Goal: Task Accomplishment & Management: Use online tool/utility

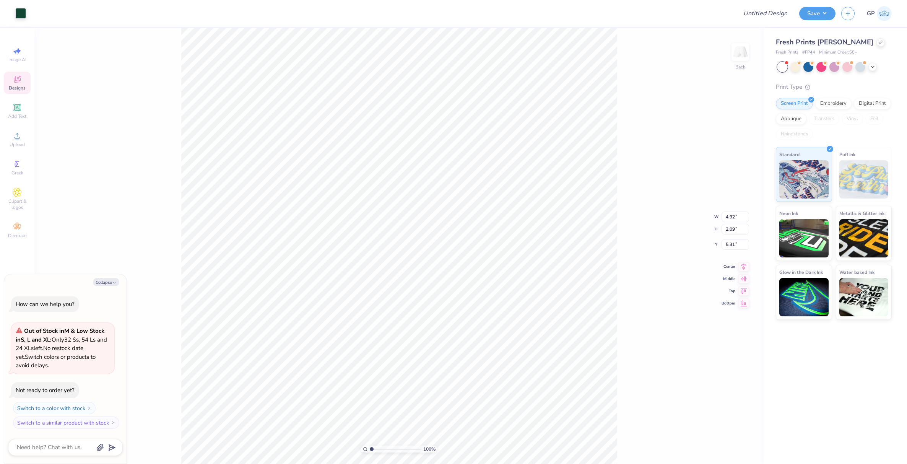
type textarea "x"
type input "4.88"
type input "1.23"
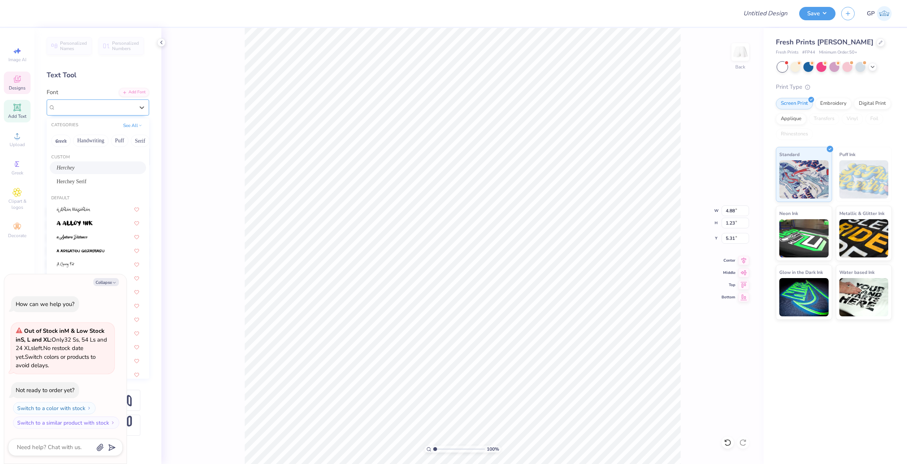
click at [76, 109] on div "Herchey" at bounding box center [95, 107] width 80 height 12
click at [63, 166] on span "Herchey" at bounding box center [66, 168] width 18 height 8
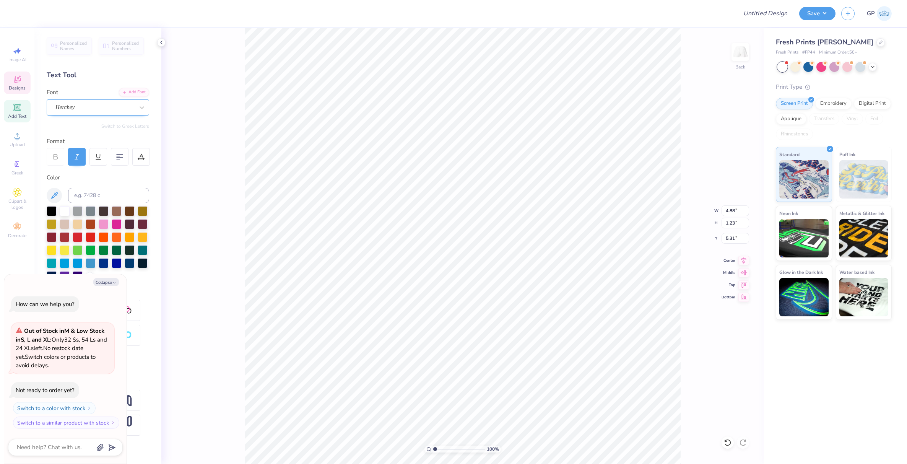
click at [70, 109] on div "Herchey" at bounding box center [95, 107] width 80 height 12
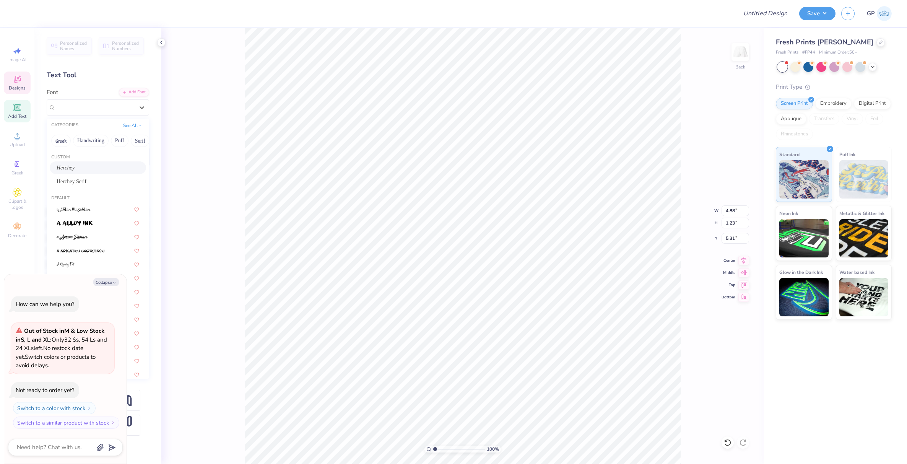
click at [73, 164] on div "Herchey" at bounding box center [98, 168] width 83 height 8
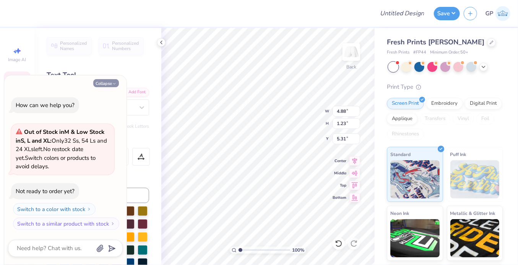
click at [108, 83] on button "Collapse" at bounding box center [106, 83] width 26 height 8
type textarea "x"
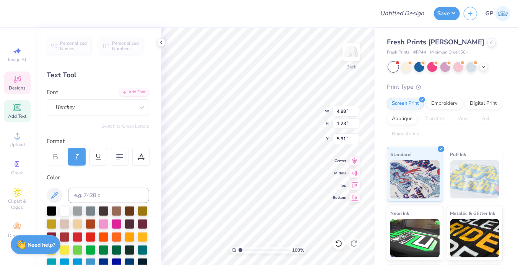
type input "3.76"
type input "0.56"
type input "6.85"
click at [91, 109] on div "Herchey Serif" at bounding box center [95, 107] width 80 height 12
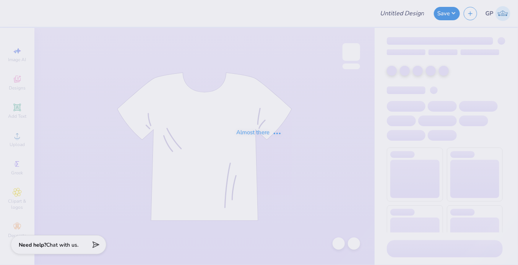
type input "Merch"
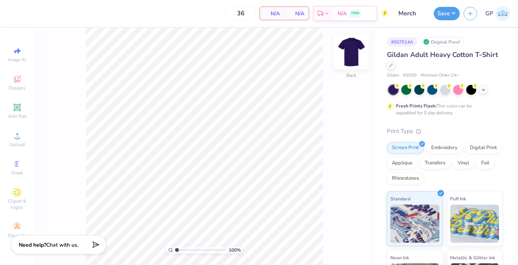
click at [356, 53] on img at bounding box center [351, 52] width 31 height 31
click at [17, 133] on icon at bounding box center [17, 135] width 5 height 5
click at [17, 131] on icon at bounding box center [17, 135] width 9 height 9
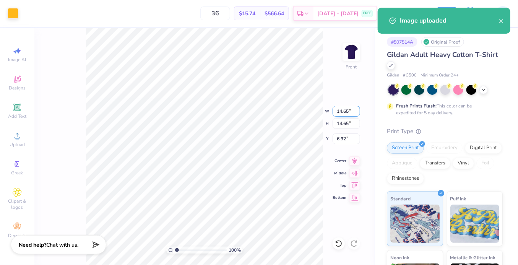
click at [340, 111] on input "14.65" at bounding box center [347, 111] width 28 height 11
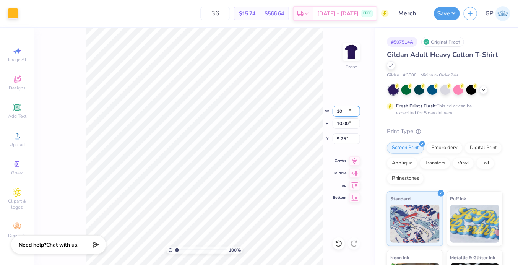
type input "10.00"
click at [342, 138] on input "9.25" at bounding box center [347, 138] width 28 height 11
type input "3.00"
click at [350, 55] on img at bounding box center [351, 52] width 31 height 31
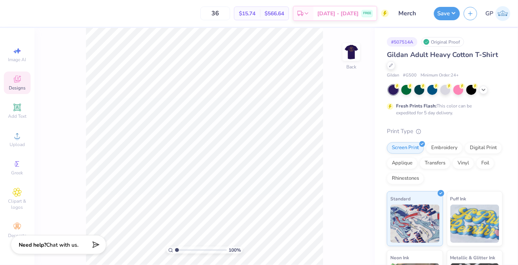
click at [18, 85] on div "Designs" at bounding box center [17, 83] width 27 height 23
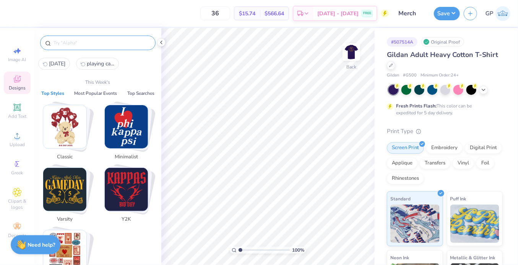
click at [70, 41] on input "text" at bounding box center [102, 43] width 98 height 8
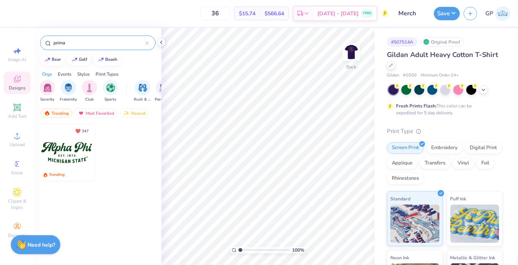
type input "prima"
click at [71, 148] on img at bounding box center [66, 152] width 57 height 57
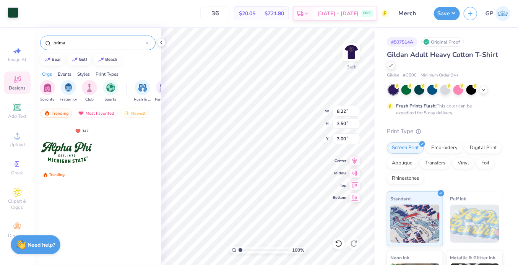
click at [15, 13] on div at bounding box center [13, 12] width 11 height 11
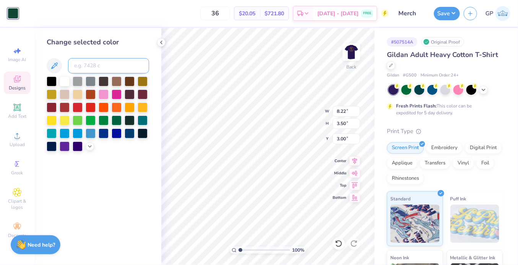
click at [91, 65] on input at bounding box center [108, 65] width 81 height 15
type input "1235"
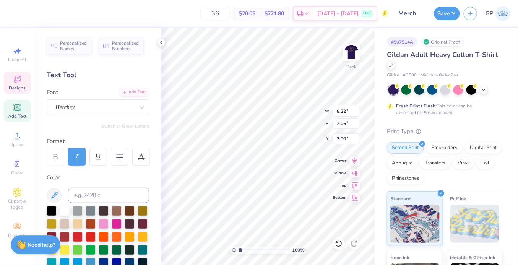
paste textarea "Phi Alpha Delta"
type textarea "Phi Alpha Delta"
click at [291, 109] on div "100 % Back W 8.22 8.22 " H 2.06 2.06 " Y 3.00 3.00 " Center Middle Top Bottom" at bounding box center [267, 146] width 213 height 237
type input "5.17"
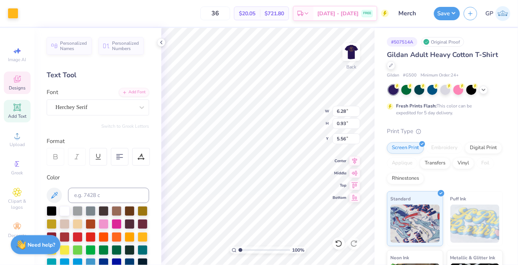
scroll to position [4, 1]
type textarea "Pre-Law Fraternity"
click at [348, 113] on input "12.93" at bounding box center [347, 111] width 28 height 11
type input "3.50"
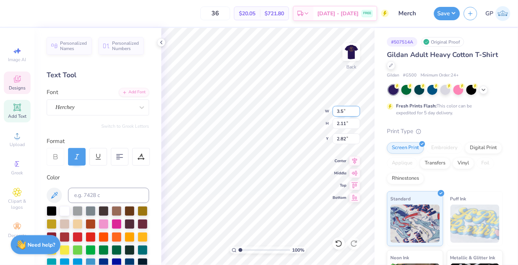
type input "0.57"
type input "3.59"
type input "8.48"
type input "1.05"
type input "5.51"
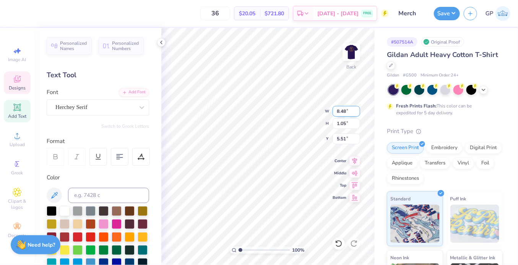
click at [341, 110] on input "8.48" at bounding box center [347, 111] width 28 height 11
type input "3.50"
type input "0.43"
type input "4.43"
type input "3.00"
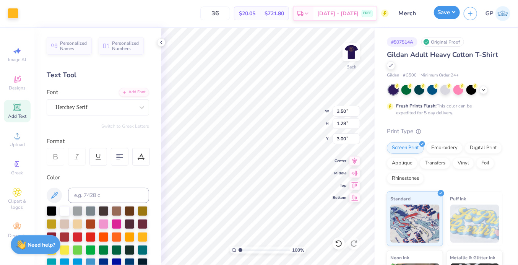
click at [444, 11] on button "Save" at bounding box center [447, 12] width 26 height 13
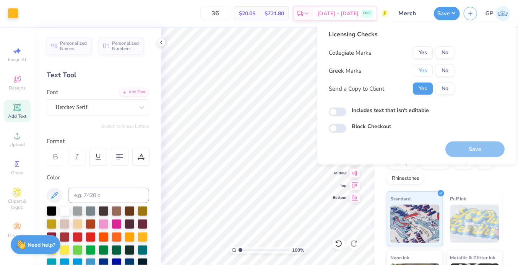
click at [427, 70] on button "Yes" at bounding box center [423, 71] width 20 height 12
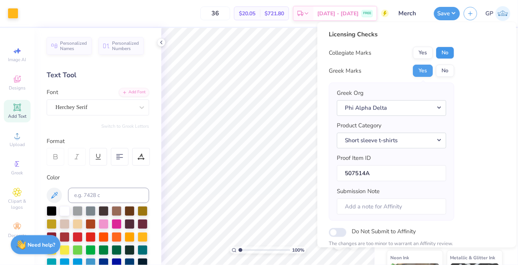
click at [441, 51] on button "No" at bounding box center [445, 53] width 18 height 12
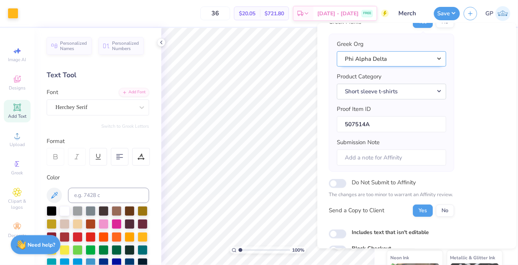
scroll to position [86, 0]
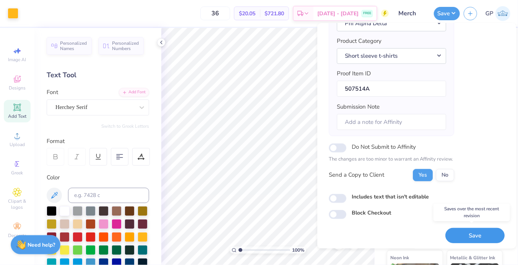
click at [455, 229] on button "Save" at bounding box center [475, 236] width 59 height 16
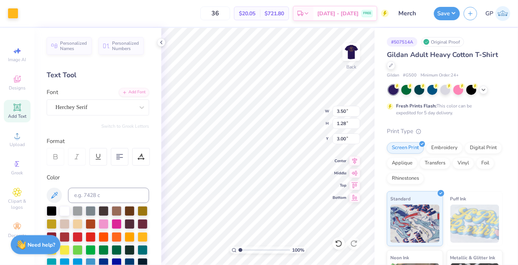
click at [295, 105] on div "100 % Back W 3.50 3.50 " H 1.28 1.28 " Y 3.00 3.00 " Center Middle Top Bottom" at bounding box center [267, 146] width 213 height 237
type textarea "University Pre-Law"
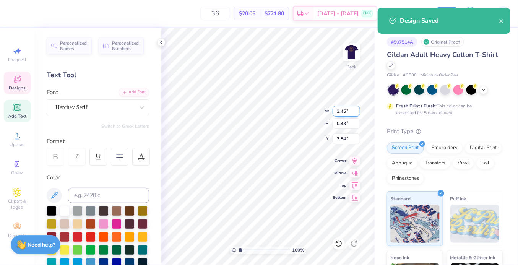
click at [340, 109] on input "3.45" at bounding box center [347, 111] width 28 height 11
click at [345, 109] on input "3.45" at bounding box center [347, 111] width 28 height 11
type input "3.5"
click at [295, 116] on div "100 % Back W 3.5 3.5 " H 0.43 0.43 " Y 3.84 3.84 " Center Middle Top Bottom" at bounding box center [267, 146] width 213 height 237
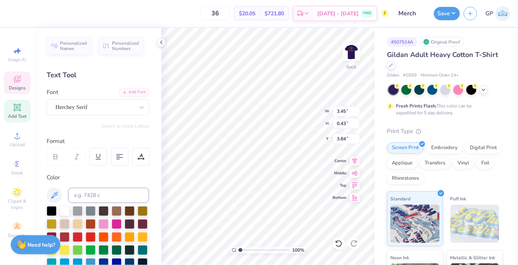
type input "3.57"
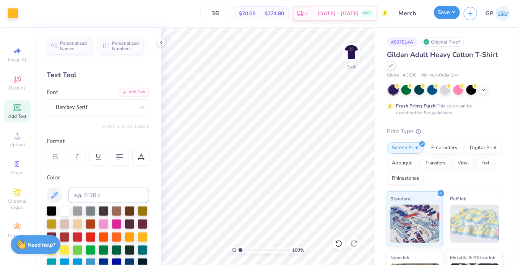
click at [441, 17] on button "Save" at bounding box center [447, 12] width 26 height 13
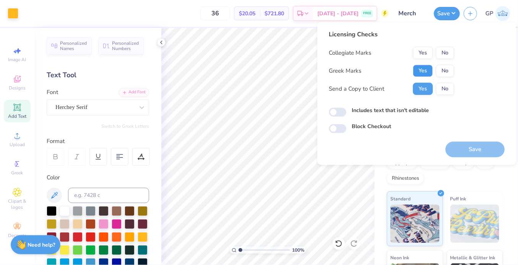
click at [429, 67] on button "Yes" at bounding box center [423, 71] width 20 height 12
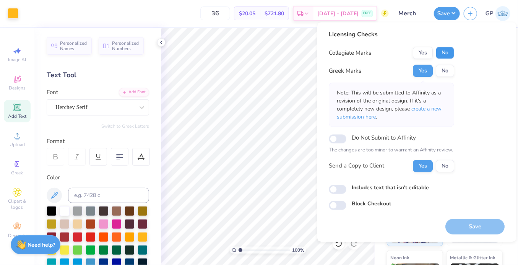
click at [440, 56] on button "No" at bounding box center [445, 53] width 18 height 12
click at [452, 220] on button "Save" at bounding box center [475, 227] width 59 height 16
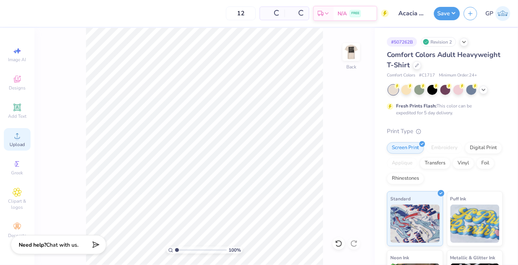
click at [19, 134] on icon at bounding box center [17, 135] width 9 height 9
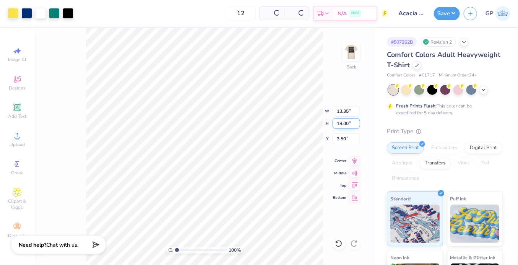
click at [343, 126] on input "18.00" at bounding box center [347, 123] width 28 height 11
click at [343, 124] on input "18.00" at bounding box center [347, 123] width 28 height 11
click at [343, 122] on input "18.00" at bounding box center [347, 123] width 28 height 11
click at [343, 123] on input "18.00" at bounding box center [347, 123] width 28 height 11
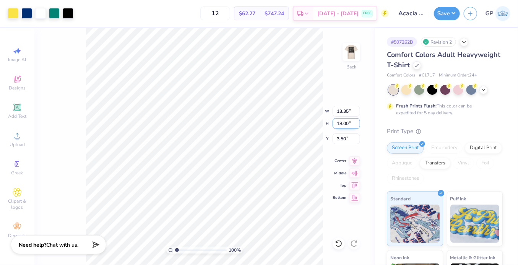
click at [343, 123] on input "18.00" at bounding box center [347, 123] width 28 height 11
click at [348, 138] on input "3.50" at bounding box center [347, 138] width 28 height 11
click at [347, 124] on input "18.400" at bounding box center [347, 123] width 28 height 11
type input "4"
type input "2.97"
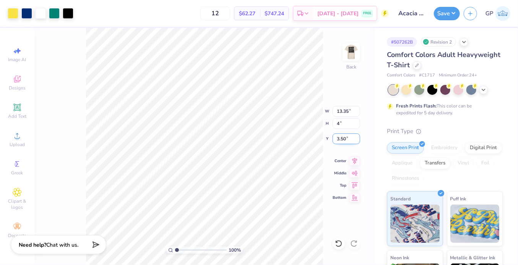
type input "4.00"
click at [347, 138] on input "10.50" at bounding box center [347, 138] width 28 height 11
type input "3.00"
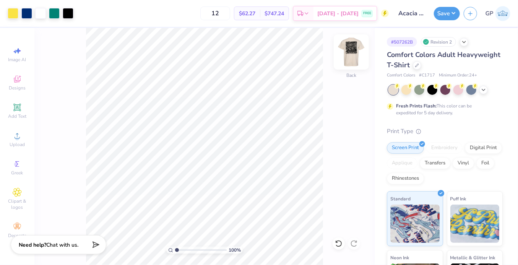
click at [349, 57] on img at bounding box center [351, 52] width 31 height 31
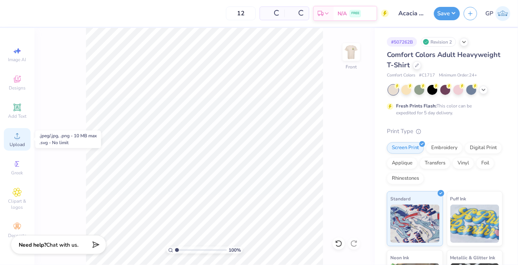
click at [19, 134] on icon at bounding box center [17, 135] width 9 height 9
click at [18, 135] on icon at bounding box center [17, 135] width 9 height 9
click at [19, 136] on icon at bounding box center [17, 135] width 9 height 9
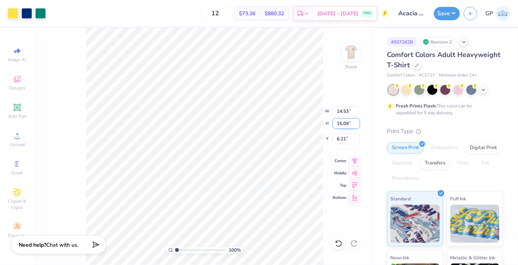
click at [345, 122] on input "15.09" at bounding box center [347, 123] width 28 height 11
type input "13"
click at [346, 137] on input "6.21" at bounding box center [347, 138] width 28 height 11
click at [344, 140] on input "6.21" at bounding box center [347, 138] width 28 height 11
type input "12.52"
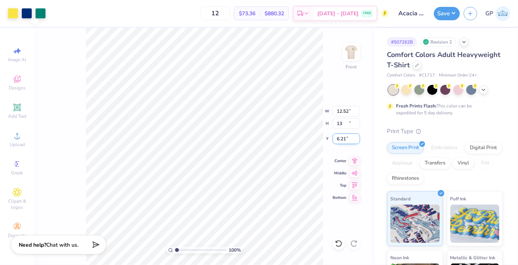
type input "13.00"
type input "3.00"
click at [442, 14] on button "Save" at bounding box center [447, 12] width 26 height 13
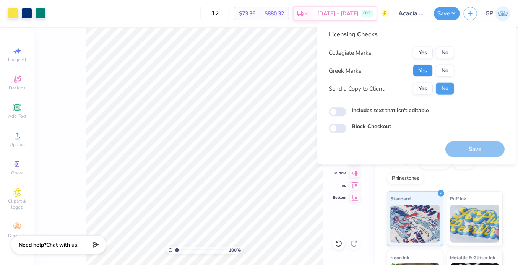
click at [425, 66] on button "Yes" at bounding box center [423, 71] width 20 height 12
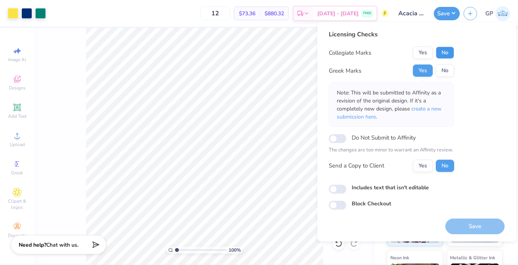
click at [444, 54] on button "No" at bounding box center [445, 53] width 18 height 12
click at [338, 192] on input "Includes text that isn't editable" at bounding box center [338, 188] width 18 height 9
checkbox input "true"
click at [455, 225] on button "Save" at bounding box center [475, 226] width 59 height 16
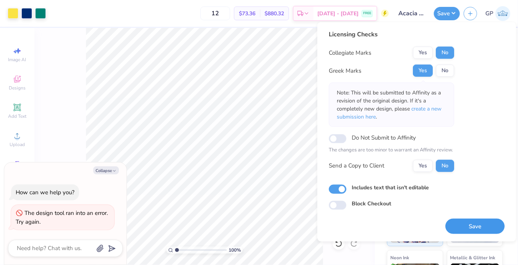
click at [472, 221] on button "Save" at bounding box center [475, 226] width 59 height 16
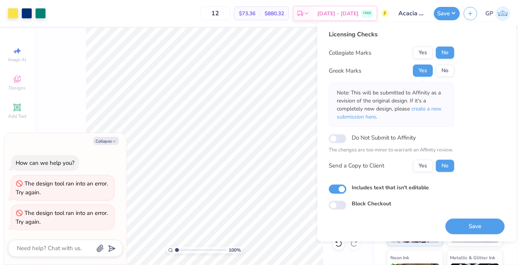
type textarea "x"
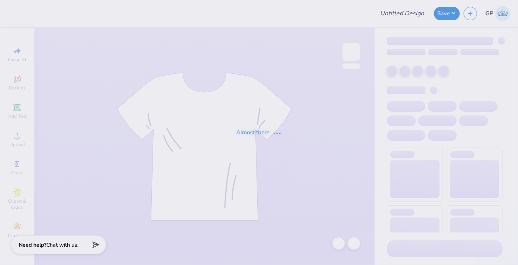
type input "Acacia Homecoming!"
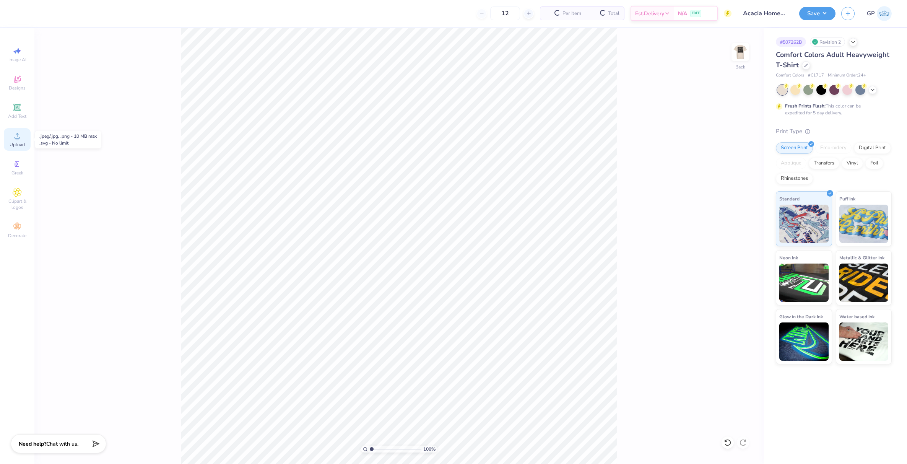
click at [11, 133] on div "Upload" at bounding box center [17, 139] width 27 height 23
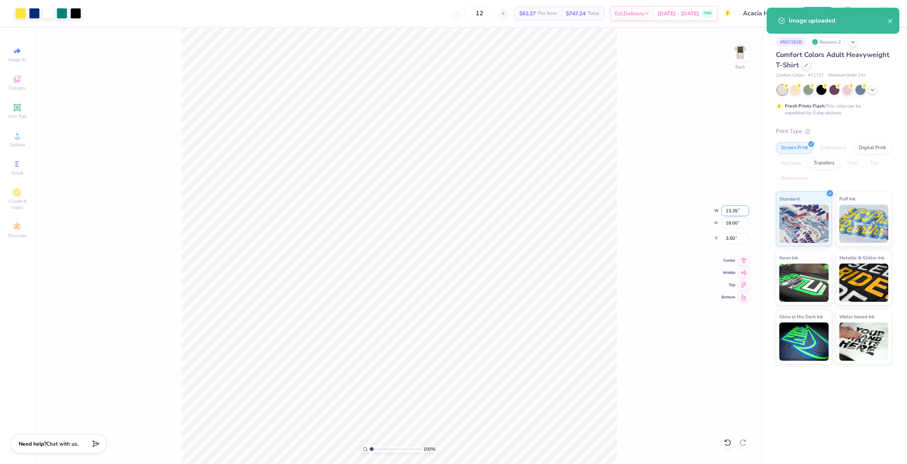
click at [518, 208] on input "13.35" at bounding box center [736, 210] width 28 height 11
click at [518, 221] on input "18.00" at bounding box center [736, 223] width 28 height 11
type input "4"
type input "2.97"
type input "4.00"
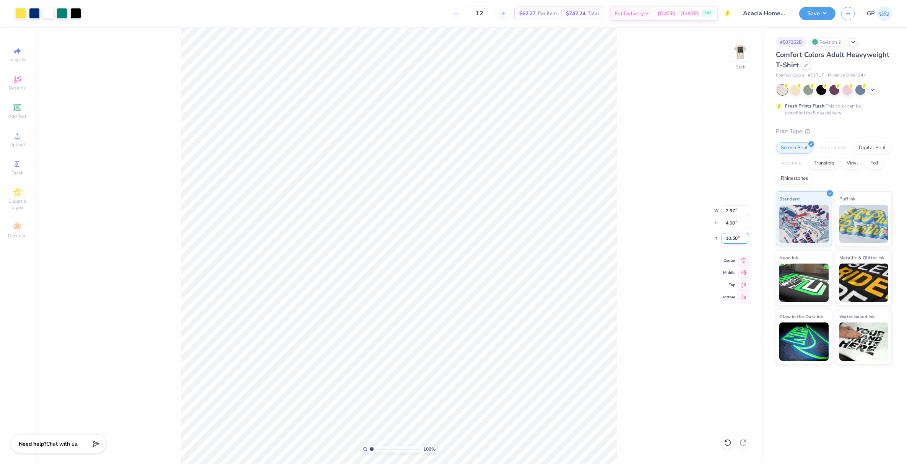
click at [518, 235] on input "10.50" at bounding box center [736, 238] width 28 height 11
type input "3.00"
click at [518, 51] on img at bounding box center [740, 52] width 31 height 31
click at [14, 140] on icon at bounding box center [17, 135] width 9 height 9
click at [16, 139] on circle at bounding box center [17, 138] width 4 height 4
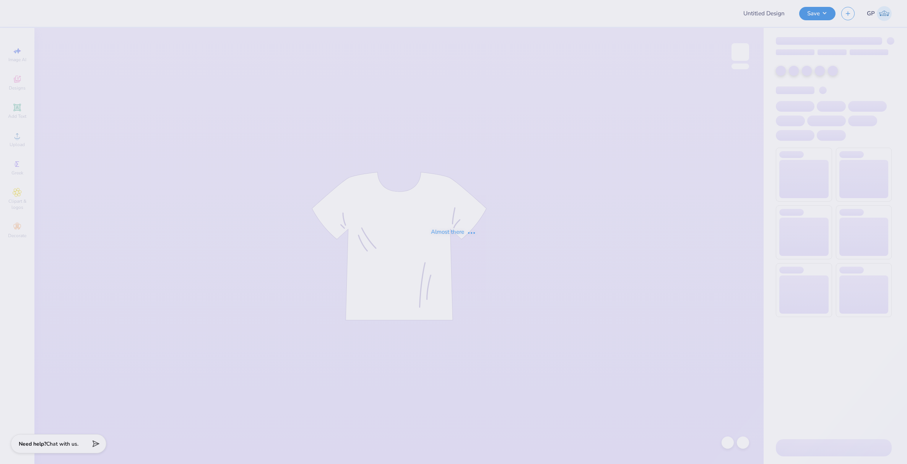
type input "Acacia Homecoming!"
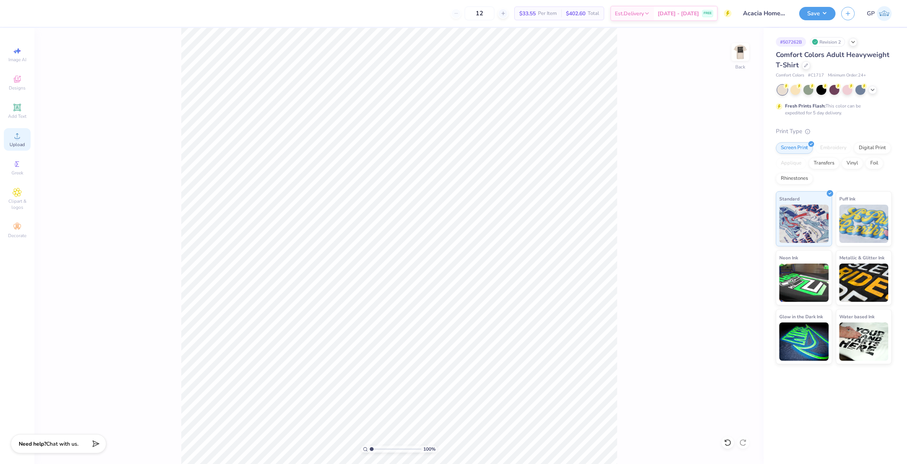
click at [22, 132] on div "Upload" at bounding box center [17, 139] width 27 height 23
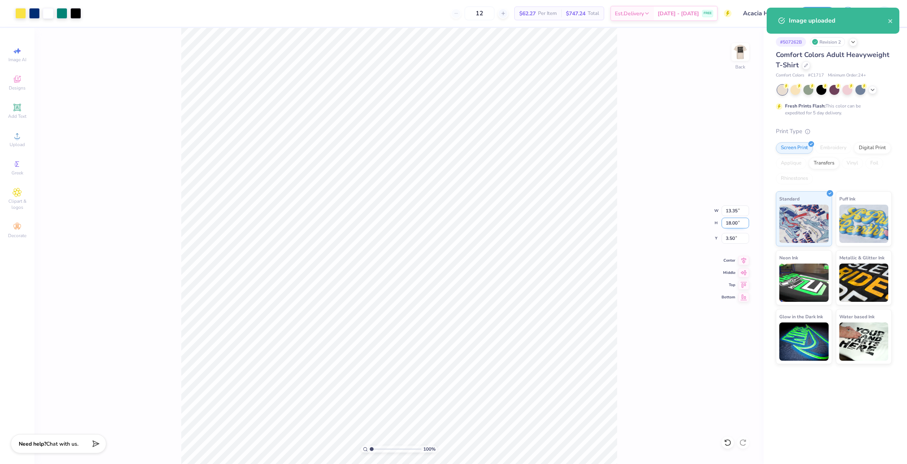
click at [730, 222] on input "18.00" at bounding box center [736, 223] width 28 height 11
type input "4"
type input "2.97"
type input "4.00"
click at [731, 241] on input "10.50" at bounding box center [736, 238] width 28 height 11
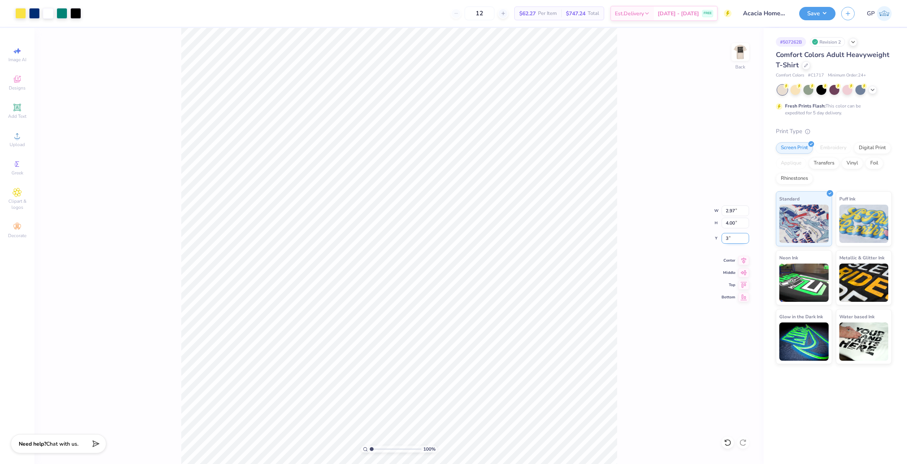
type input "3.00"
click at [735, 52] on img at bounding box center [740, 52] width 31 height 31
click at [15, 139] on icon at bounding box center [17, 135] width 9 height 9
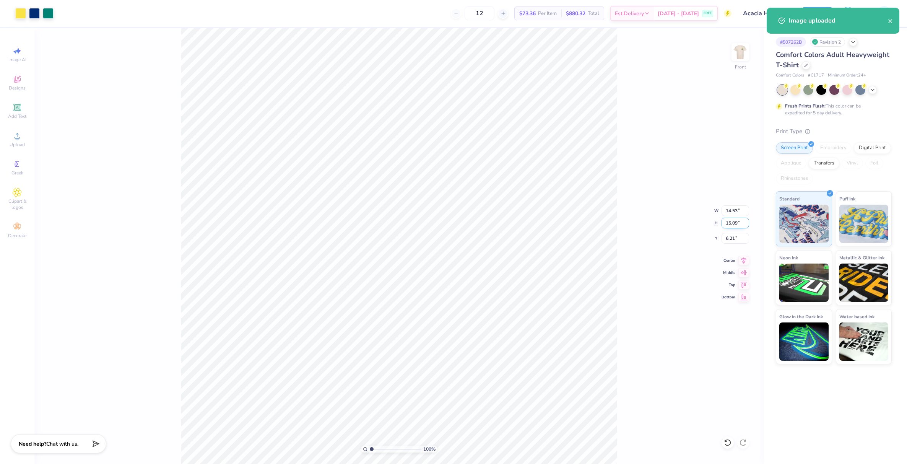
click at [730, 221] on input "15.09" at bounding box center [736, 223] width 28 height 11
type input "13"
click at [735, 240] on input "6.21" at bounding box center [736, 238] width 28 height 11
type input "12.52"
type input "13.00"
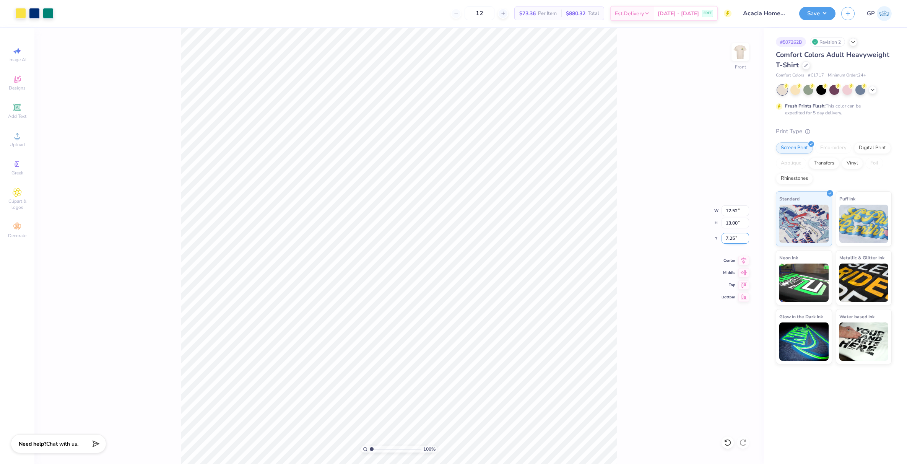
click at [734, 239] on input "7.25" at bounding box center [736, 238] width 28 height 11
type input "3.00"
click at [808, 11] on button "Save" at bounding box center [817, 12] width 36 height 13
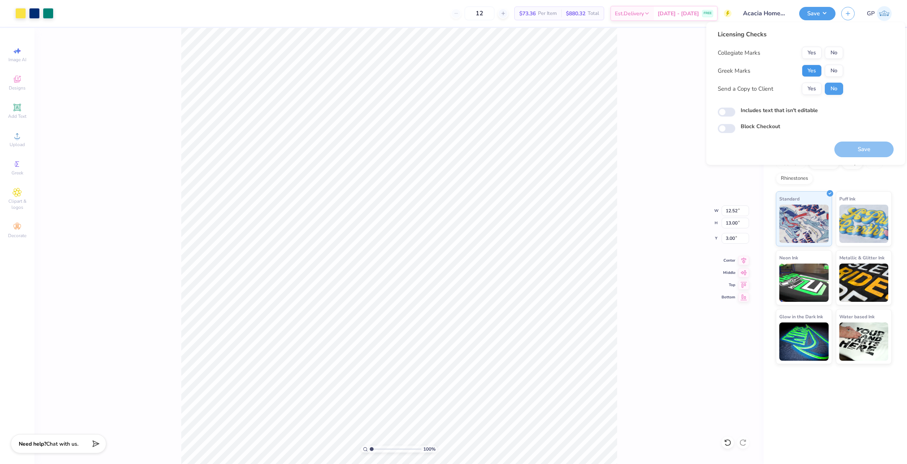
click at [811, 68] on button "Yes" at bounding box center [812, 71] width 20 height 12
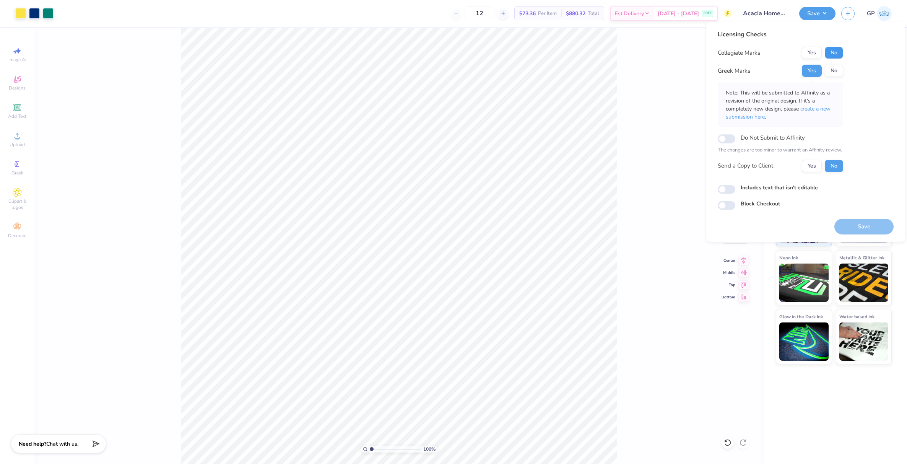
click at [832, 56] on button "No" at bounding box center [834, 53] width 18 height 12
click at [846, 226] on button "Save" at bounding box center [864, 227] width 59 height 16
